Goal: Check status: Check status

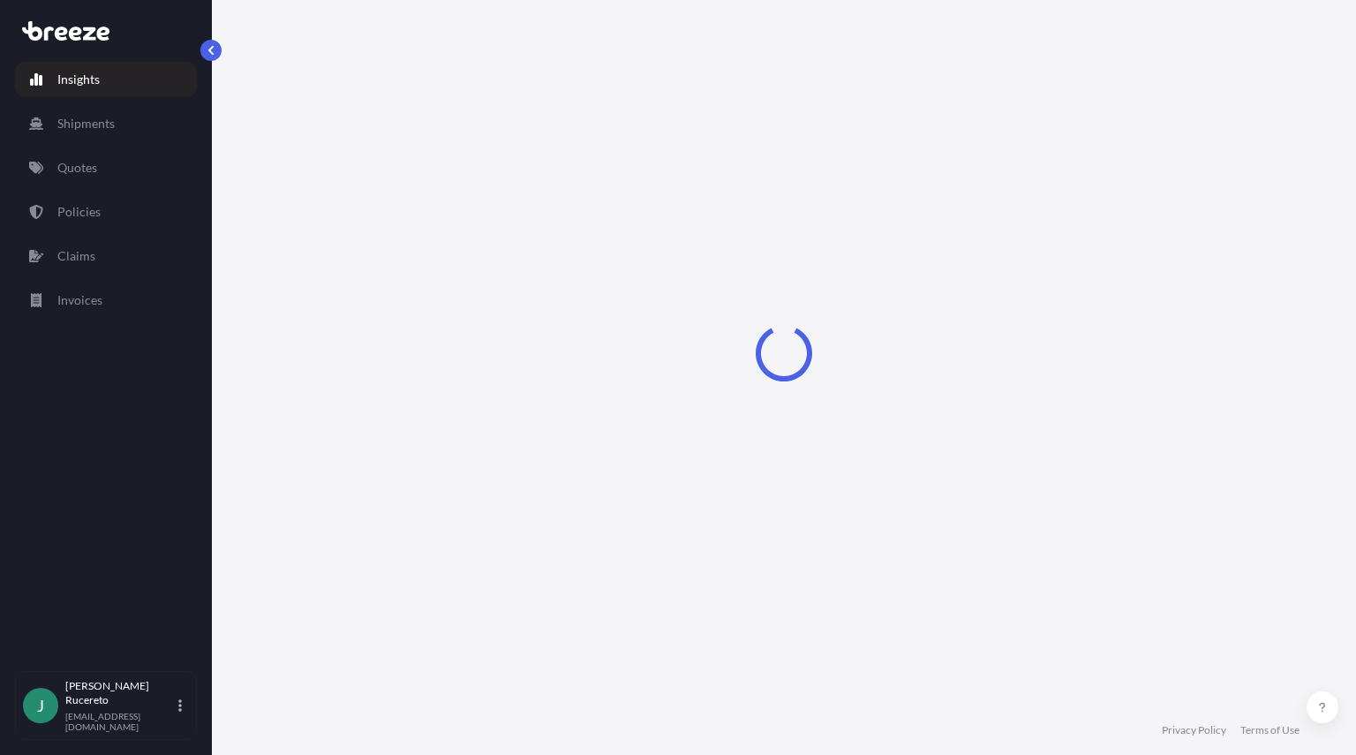
select select "2025"
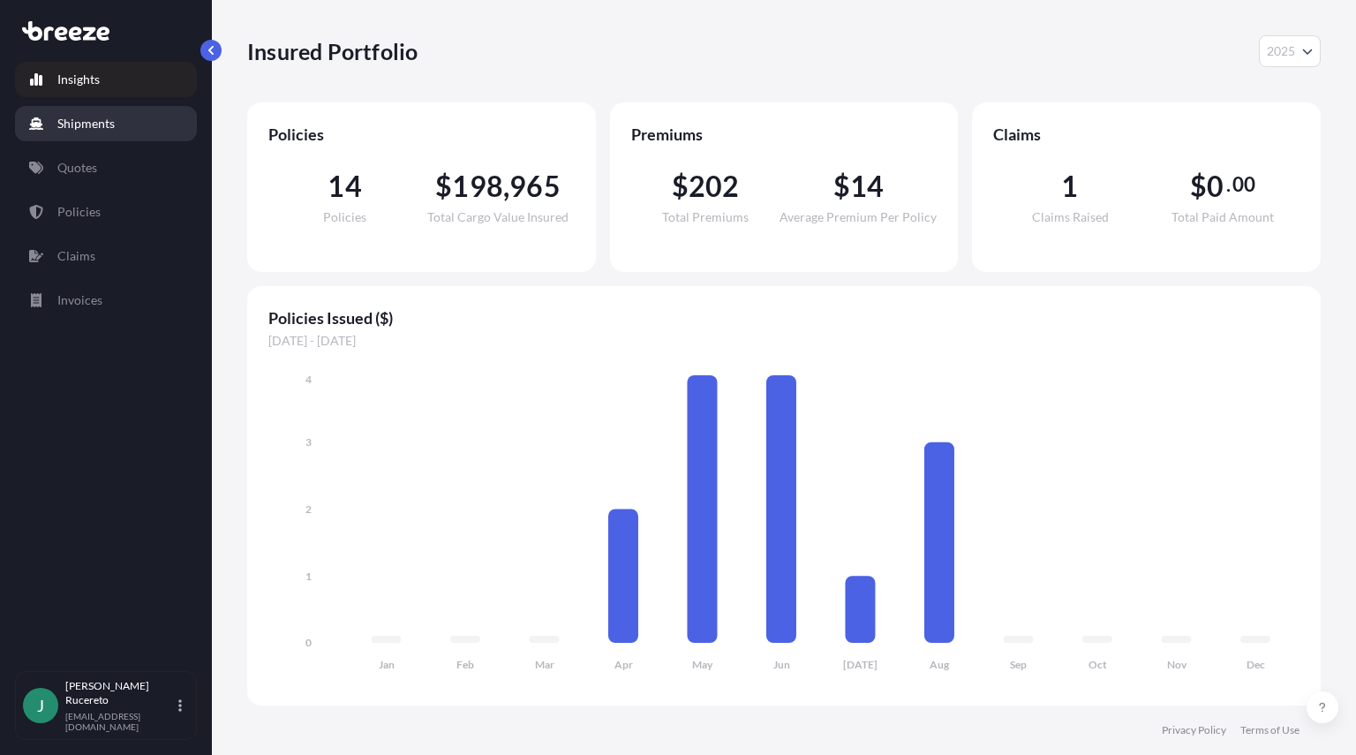
click at [92, 129] on p "Shipments" at bounding box center [85, 124] width 57 height 18
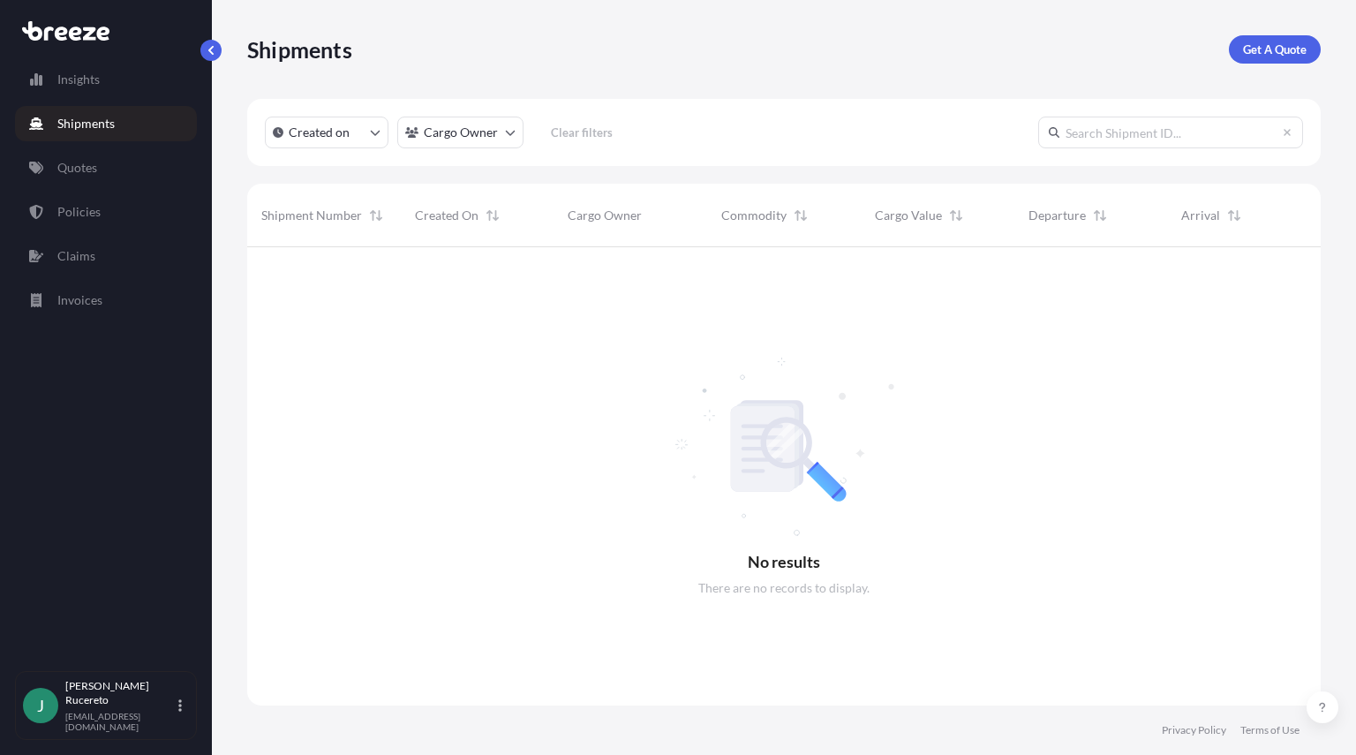
scroll to position [509, 1061]
click at [78, 257] on p "Claims" at bounding box center [76, 256] width 38 height 18
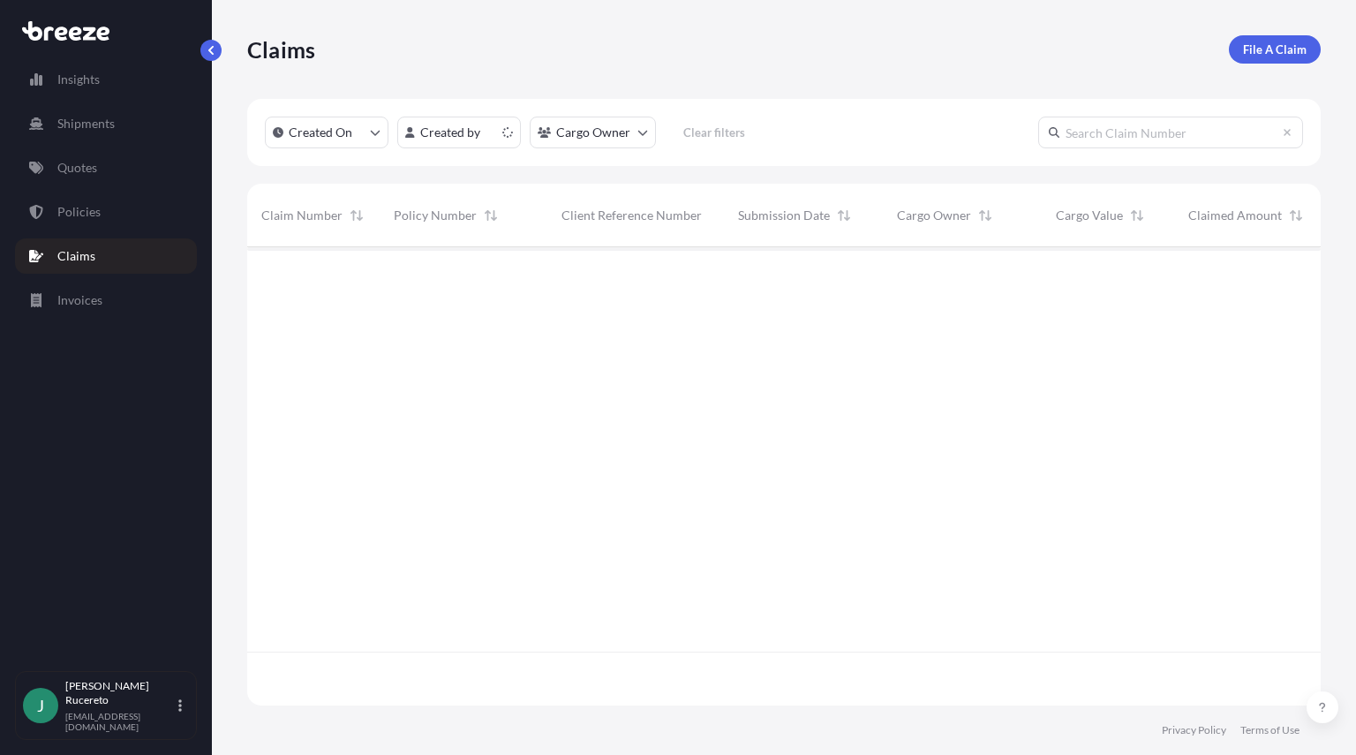
scroll to position [455, 1061]
click at [337, 271] on div "BRZCL24499" at bounding box center [313, 277] width 104 height 18
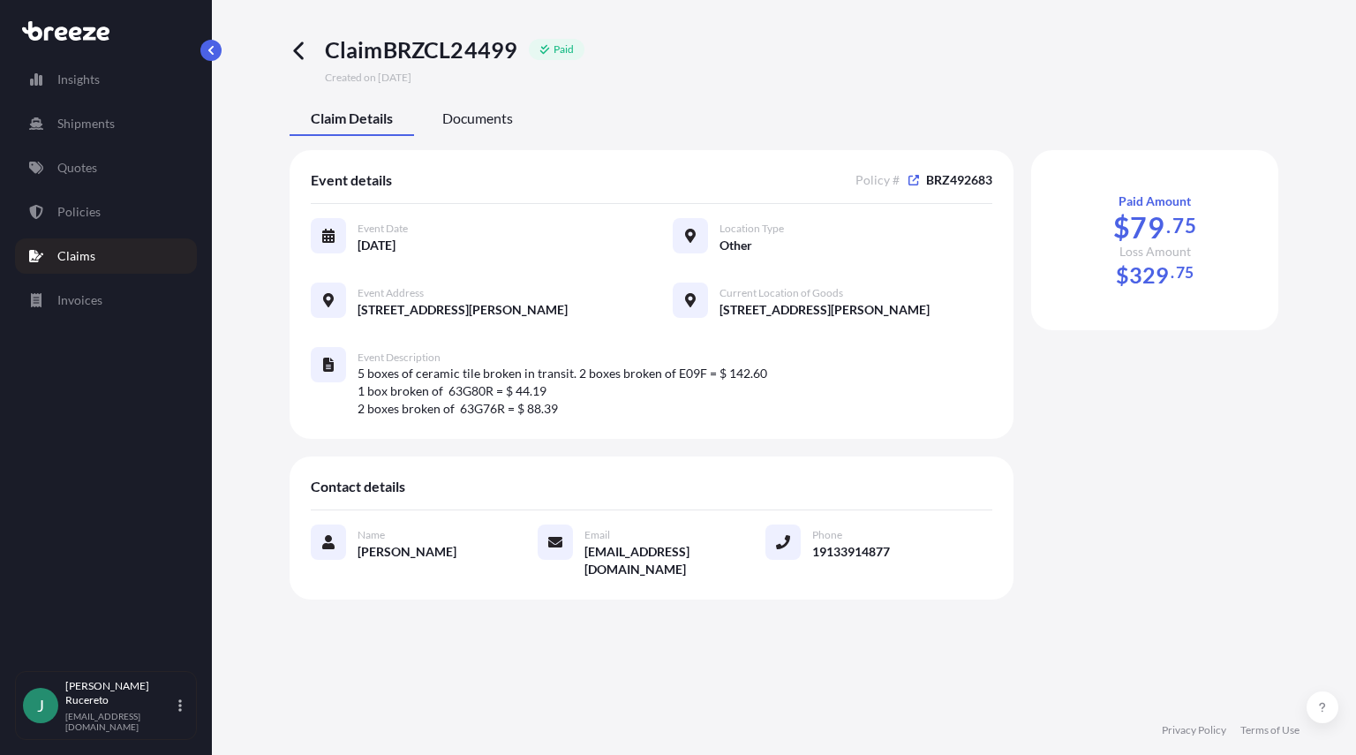
click at [495, 110] on span "Documents" at bounding box center [477, 119] width 71 height 18
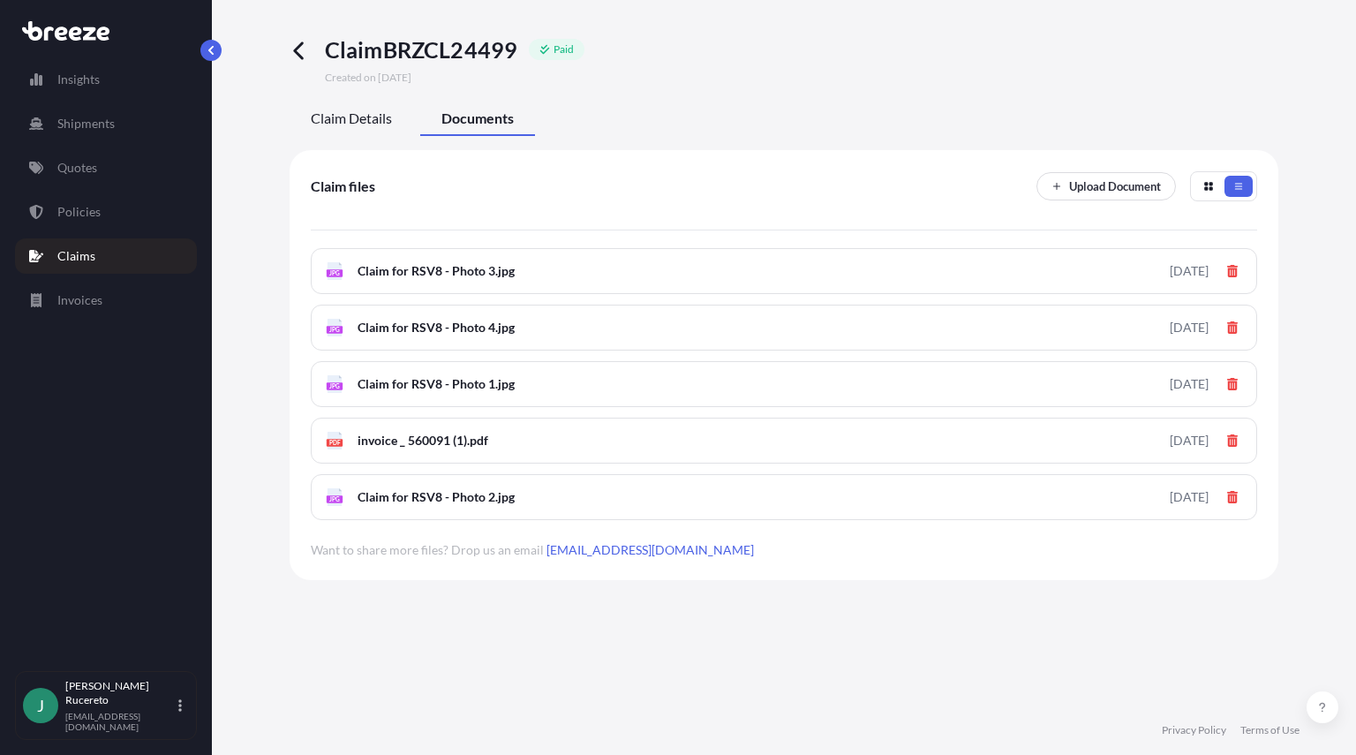
click at [355, 121] on span "Claim Details" at bounding box center [351, 119] width 81 height 18
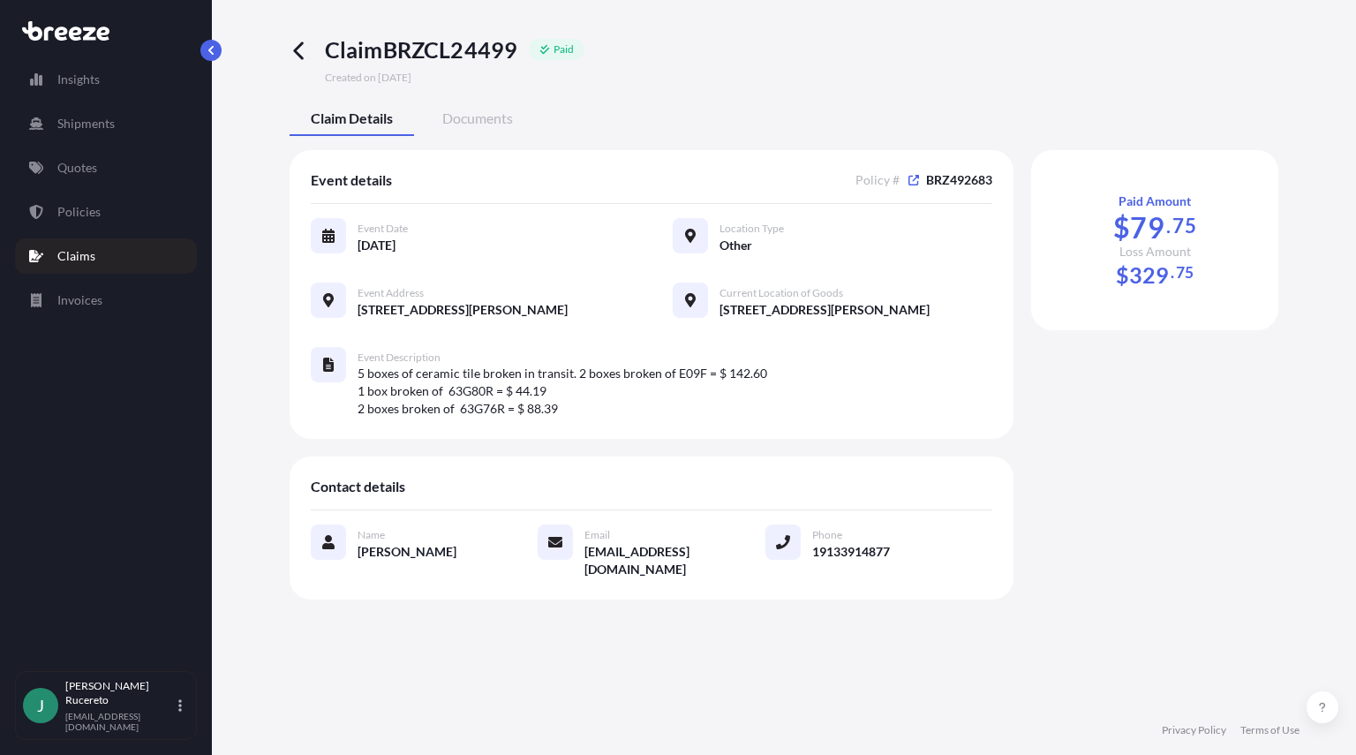
click at [954, 180] on span "BRZ492683" at bounding box center [959, 180] width 66 height 18
click at [910, 177] on icon at bounding box center [914, 180] width 11 height 11
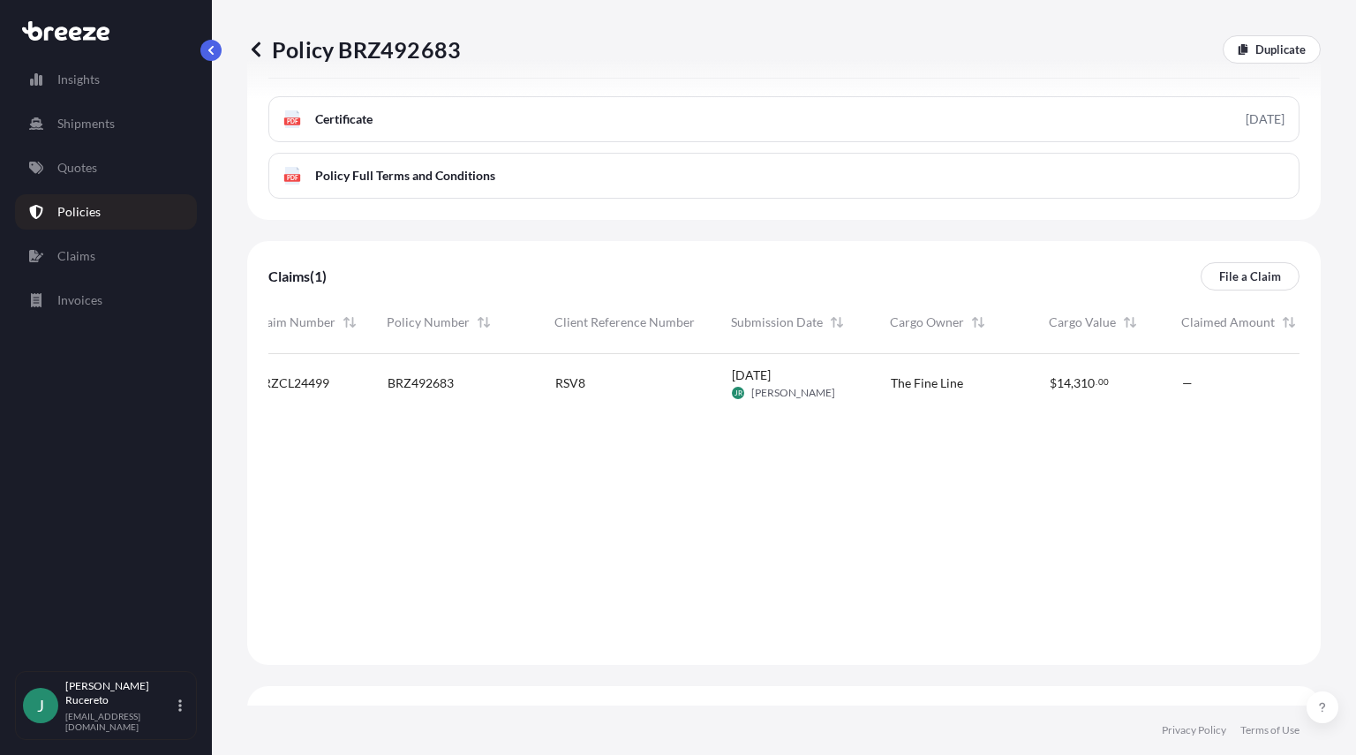
scroll to position [0, 28]
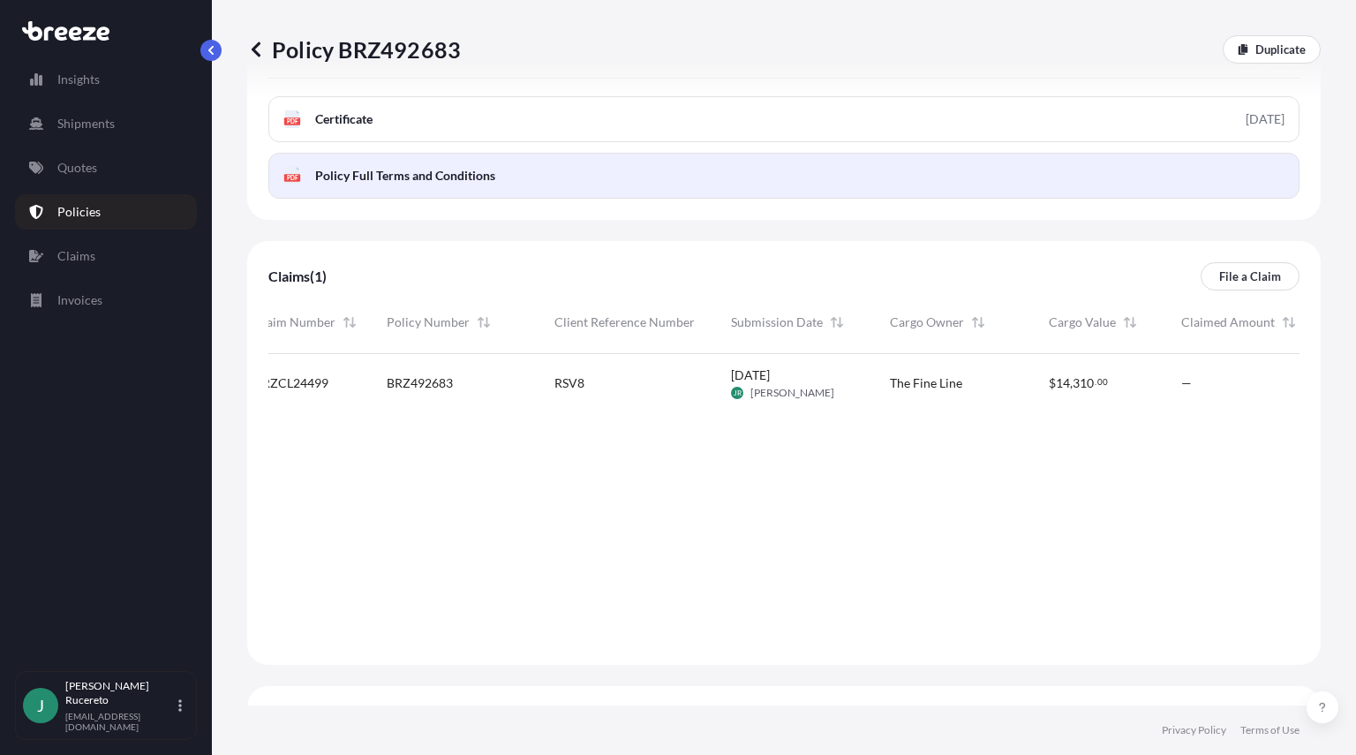
click at [467, 173] on span "Policy Full Terms and Conditions" at bounding box center [405, 176] width 180 height 18
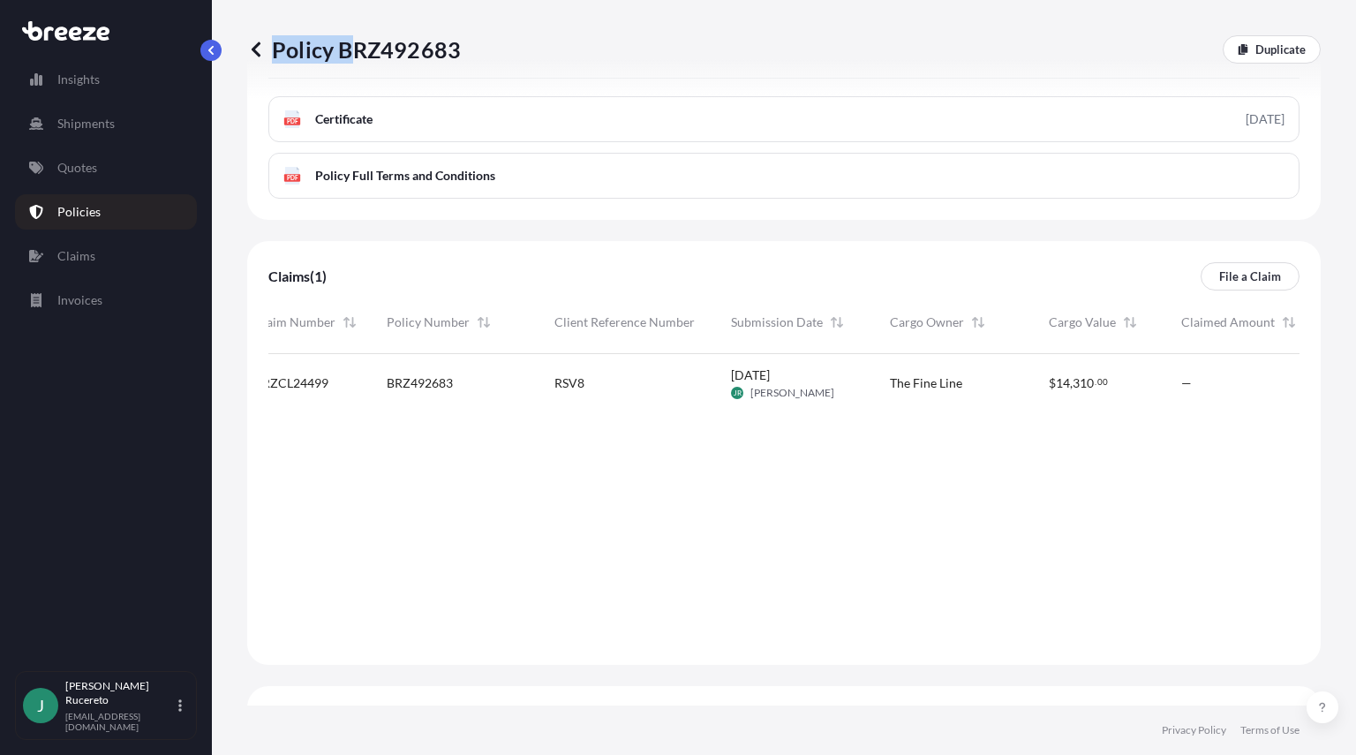
drag, startPoint x: 467, startPoint y: 49, endPoint x: 362, endPoint y: 50, distance: 105.1
click at [362, 50] on div "Policy BRZ492683 Duplicate" at bounding box center [784, 49] width 1074 height 28
drag, startPoint x: 465, startPoint y: 49, endPoint x: 476, endPoint y: 64, distance: 18.4
click at [476, 64] on div "Policy BRZ492683 Duplicate" at bounding box center [784, 49] width 1074 height 99
copy p "Policy BRZ492683"
